Goal: Use online tool/utility: Utilize a website feature to perform a specific function

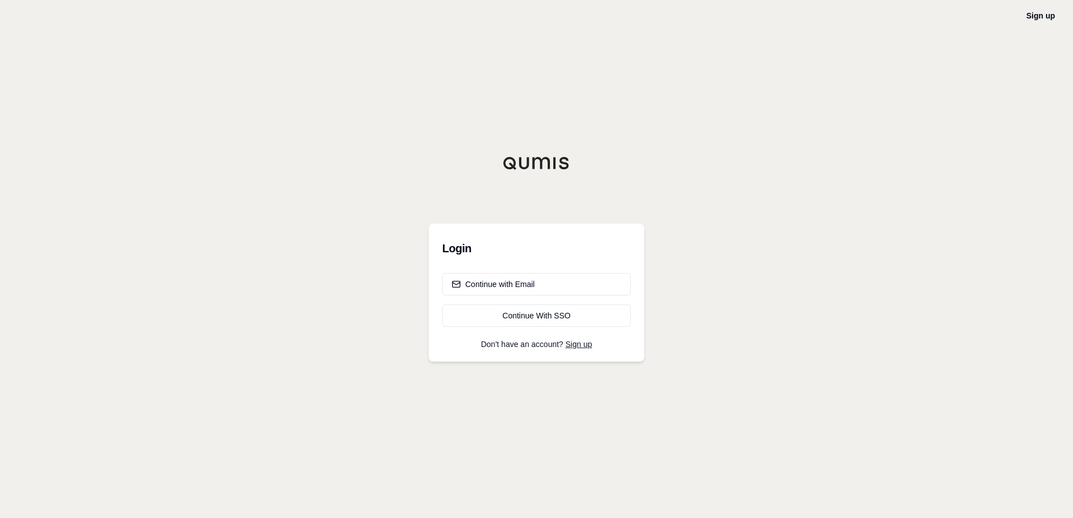
drag, startPoint x: 0, startPoint y: 0, endPoint x: 502, endPoint y: 296, distance: 583.0
click at [502, 296] on div "Continue with Email Continue With SSO" at bounding box center [536, 300] width 189 height 54
click at [507, 290] on button "Continue with Email" at bounding box center [536, 284] width 189 height 22
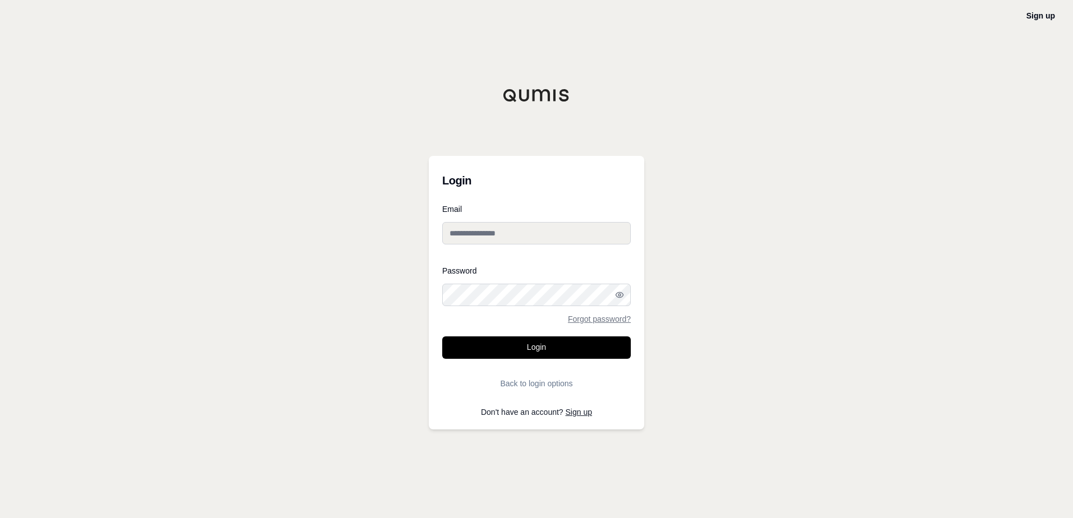
type input "**********"
click at [545, 356] on button "Login" at bounding box center [536, 348] width 189 height 22
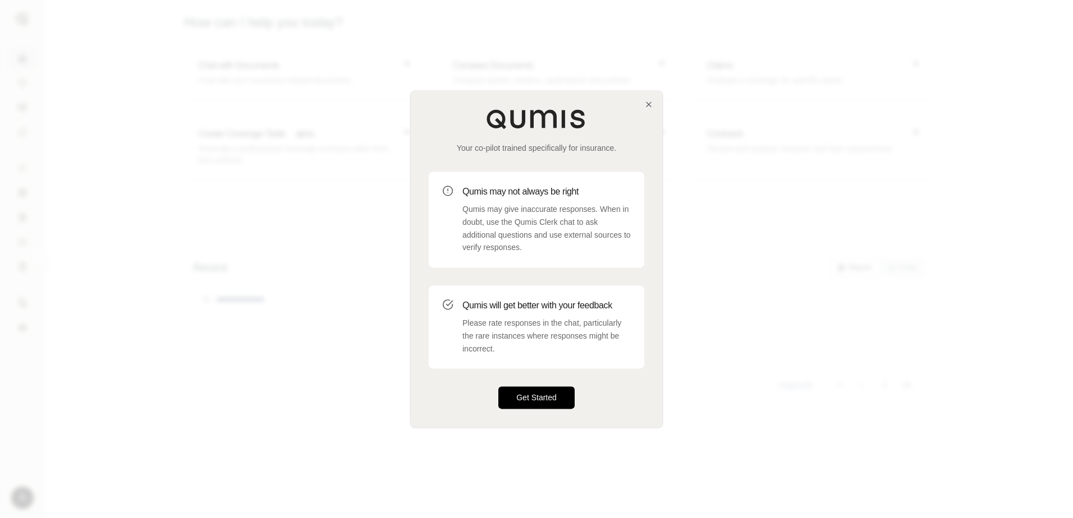
click at [543, 391] on button "Get Started" at bounding box center [536, 398] width 76 height 22
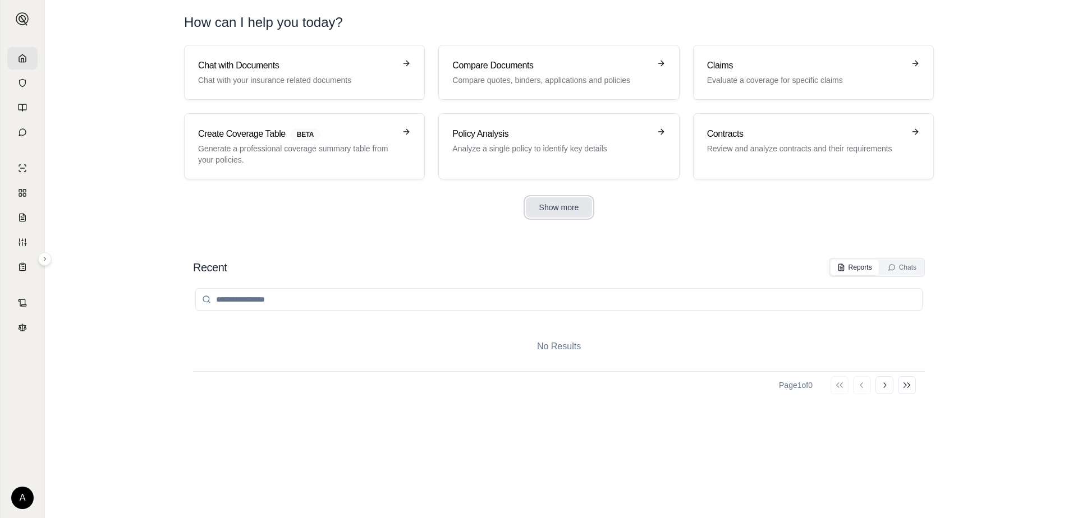
click at [540, 208] on button "Show more" at bounding box center [559, 207] width 67 height 20
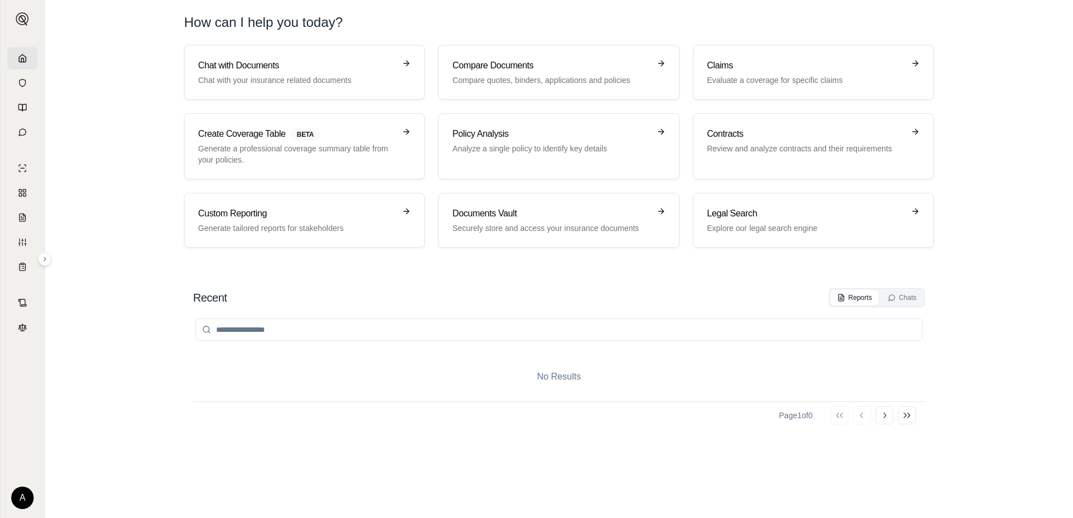
click at [512, 313] on div at bounding box center [559, 329] width 732 height 45
click at [320, 70] on h3 "Chat with Documents" at bounding box center [296, 65] width 197 height 13
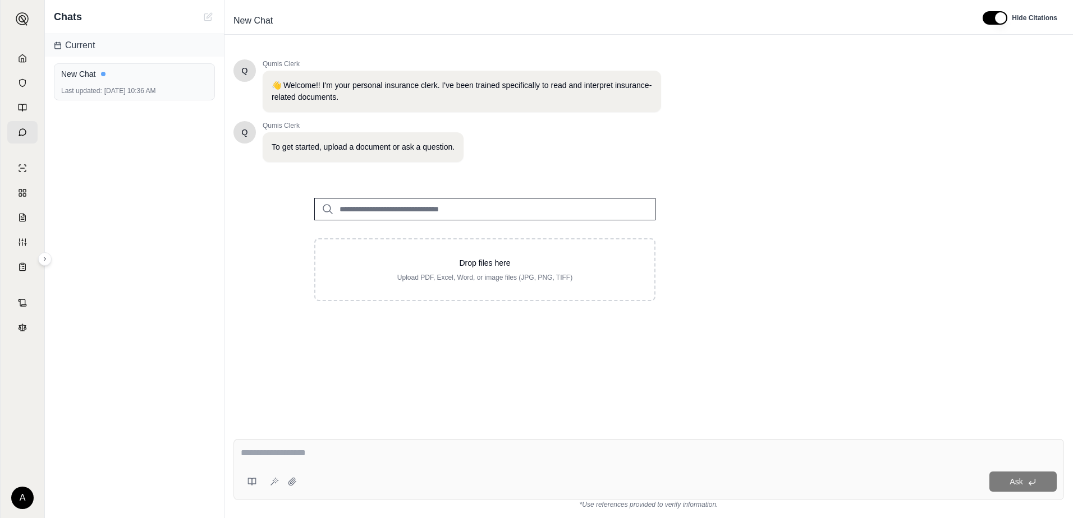
click at [408, 208] on input "search" at bounding box center [484, 209] width 341 height 22
